Goal: Navigation & Orientation: Find specific page/section

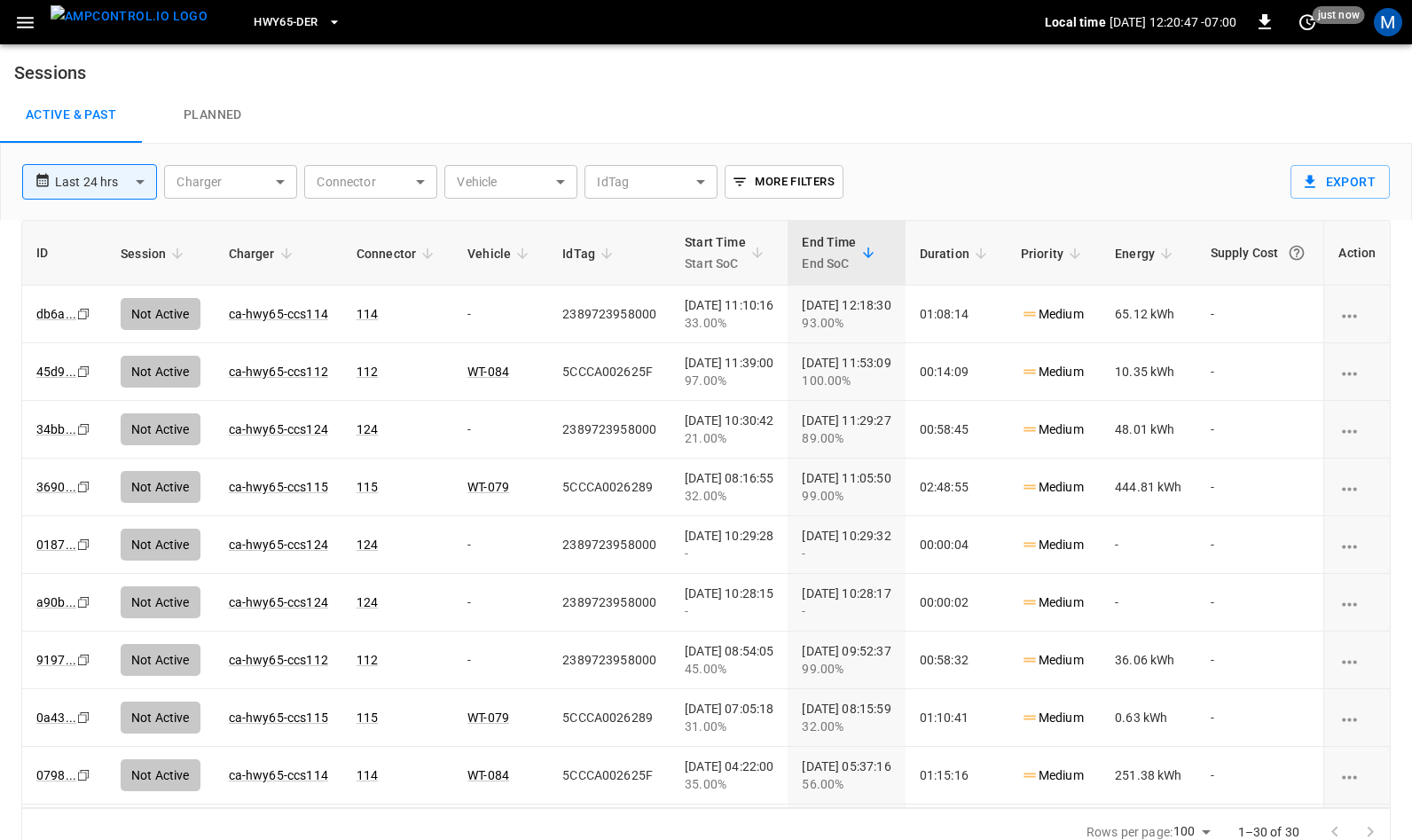
click at [118, 20] on img "menu" at bounding box center [128, 16] width 157 height 22
